Goal: Transaction & Acquisition: Download file/media

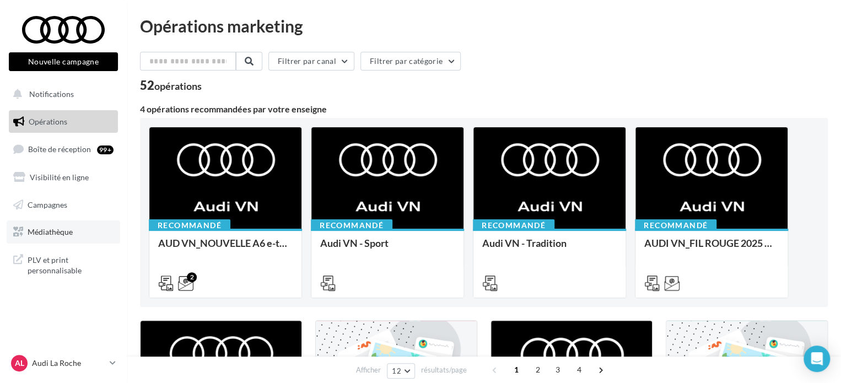
click at [59, 224] on link "Médiathèque" at bounding box center [64, 231] width 114 height 23
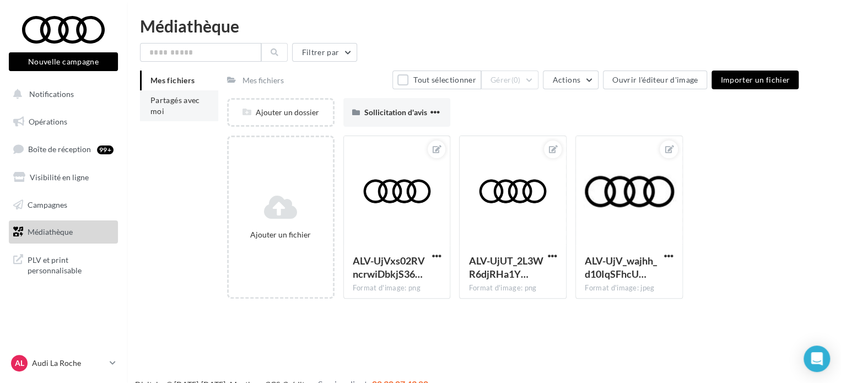
click at [160, 105] on li "Partagés avec moi" at bounding box center [179, 105] width 78 height 31
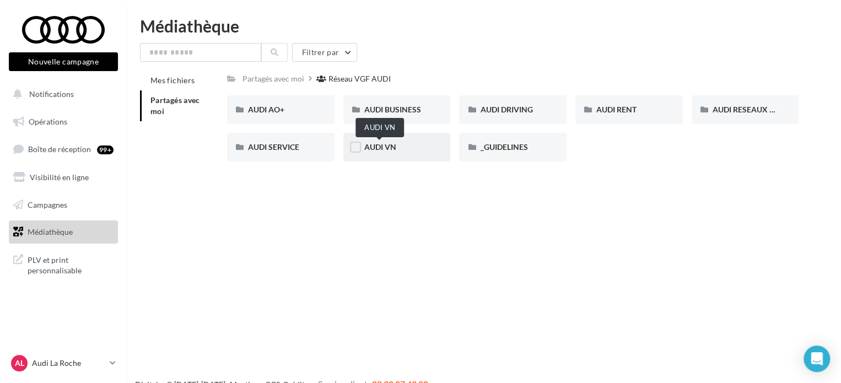
click at [385, 150] on span "AUDI VN" at bounding box center [380, 146] width 32 height 9
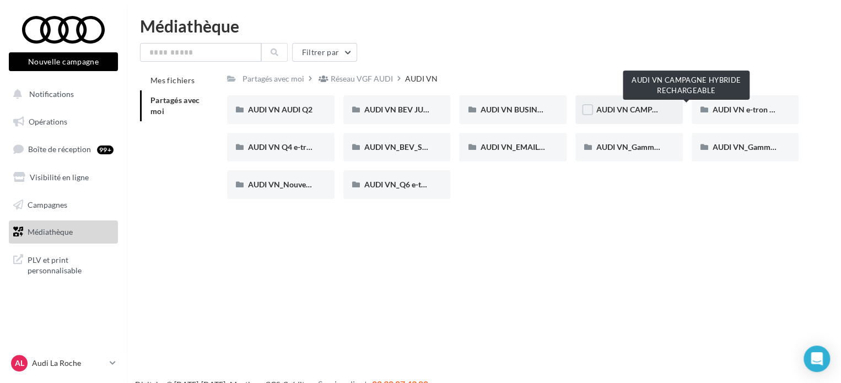
click at [636, 107] on span "AUDI VN CAMPAGNE HYBRIDE RECHARGEABLE" at bounding box center [682, 109] width 173 height 9
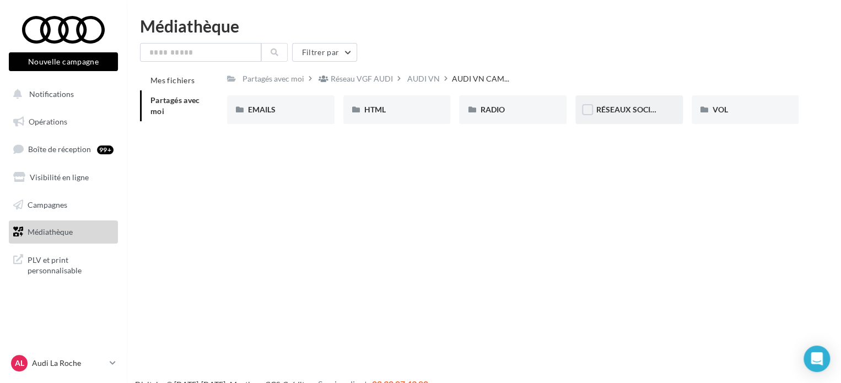
click at [637, 116] on div "RÉSEAUX SOCIAUX" at bounding box center [628, 109] width 107 height 29
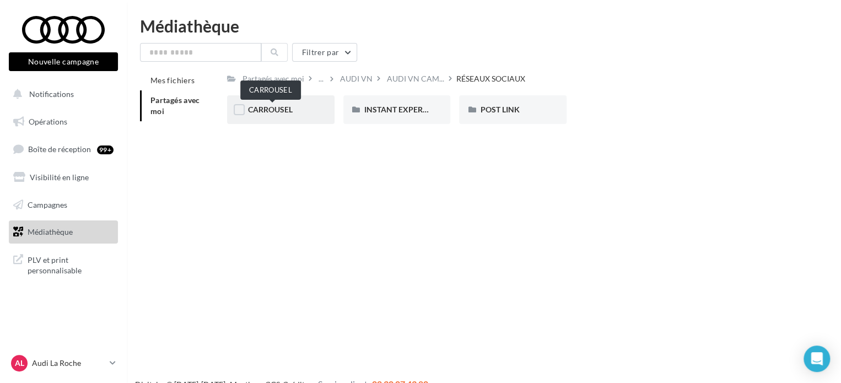
click at [288, 109] on span "CARROUSEL" at bounding box center [270, 109] width 45 height 9
click at [412, 114] on div "Q3 e-hybrid" at bounding box center [397, 109] width 66 height 11
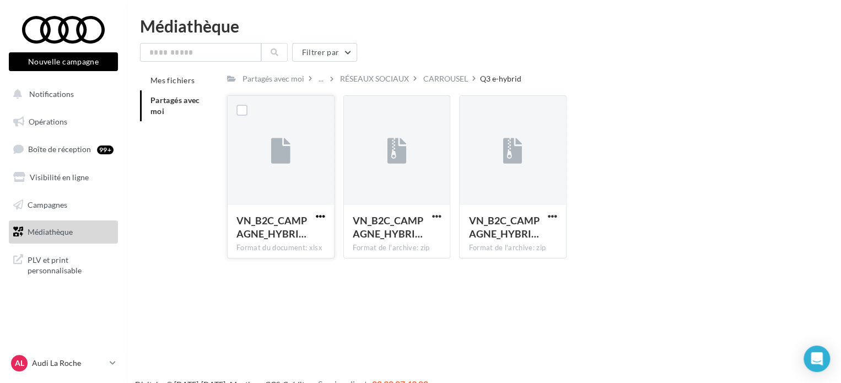
click at [317, 214] on span "button" at bounding box center [320, 216] width 9 height 9
click at [295, 236] on button "Télécharger" at bounding box center [272, 238] width 110 height 29
click at [429, 213] on button "button" at bounding box center [436, 217] width 14 height 11
click at [388, 235] on button "Télécharger" at bounding box center [388, 238] width 110 height 29
